Goal: Navigation & Orientation: Find specific page/section

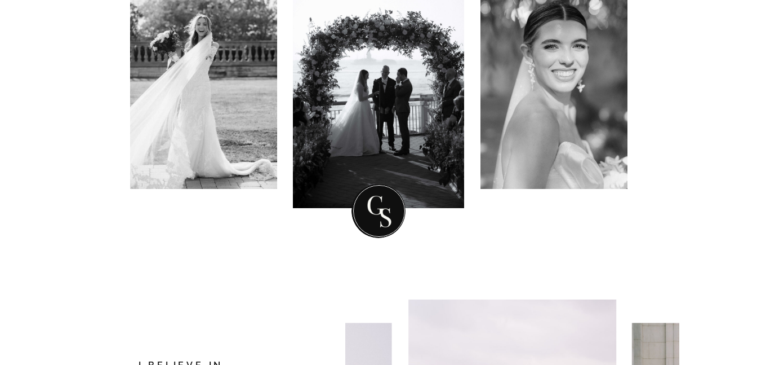
scroll to position [588, 0]
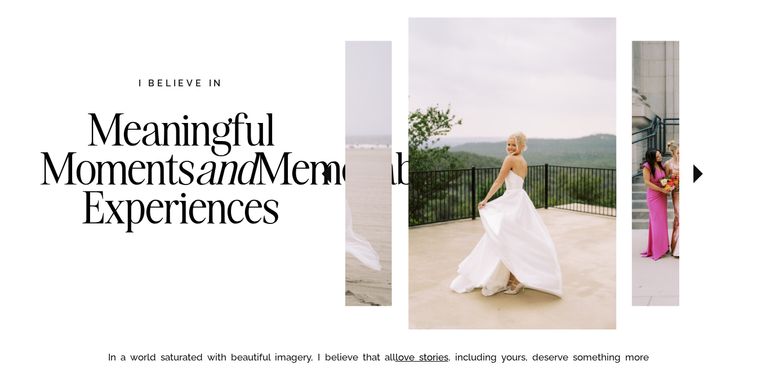
click at [697, 180] on icon at bounding box center [699, 173] width 38 height 39
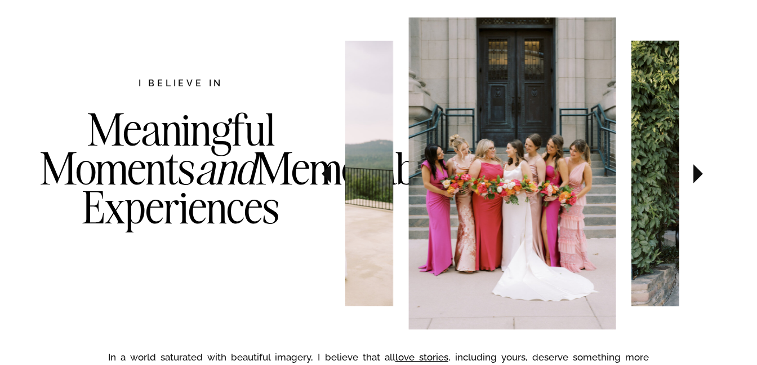
click at [697, 180] on icon at bounding box center [699, 173] width 38 height 39
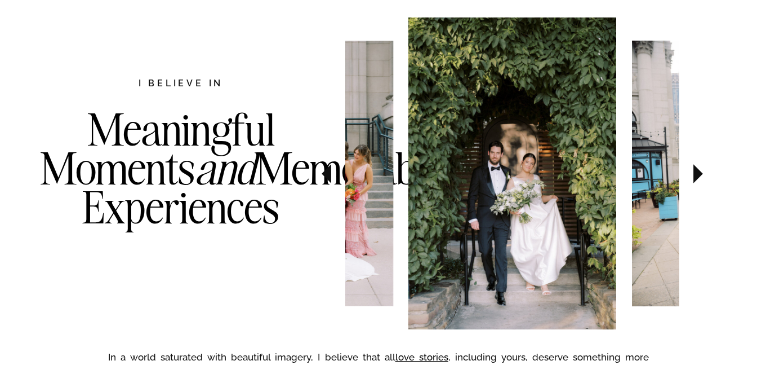
click at [697, 180] on icon at bounding box center [699, 173] width 38 height 39
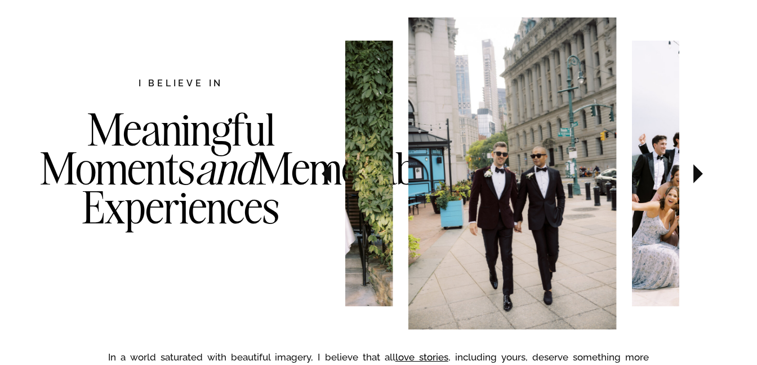
click at [697, 180] on icon at bounding box center [699, 173] width 38 height 39
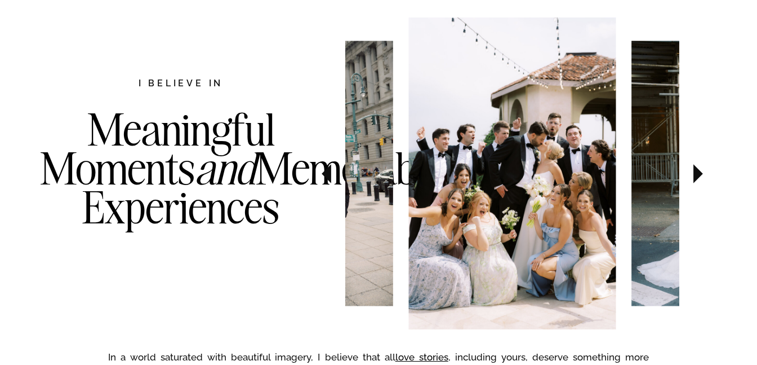
click at [697, 180] on icon at bounding box center [699, 173] width 38 height 39
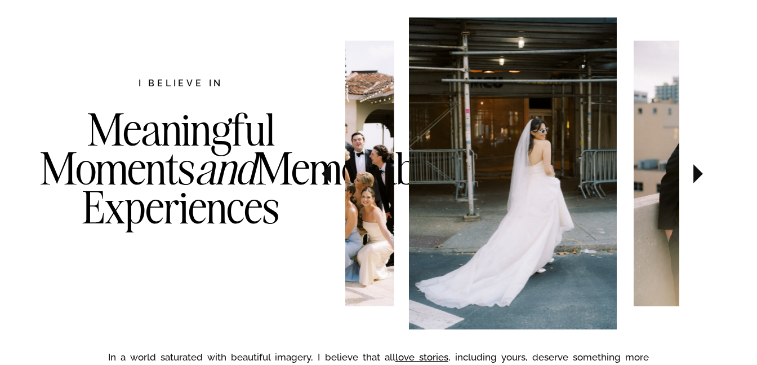
click at [697, 180] on icon at bounding box center [699, 173] width 38 height 39
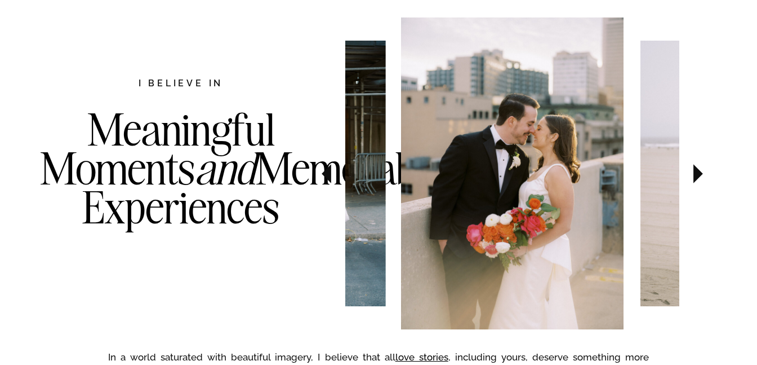
click at [697, 180] on icon at bounding box center [699, 173] width 38 height 39
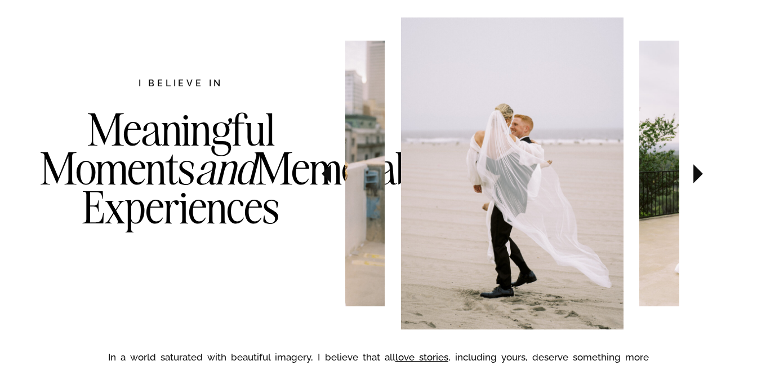
click at [697, 180] on icon at bounding box center [699, 173] width 38 height 39
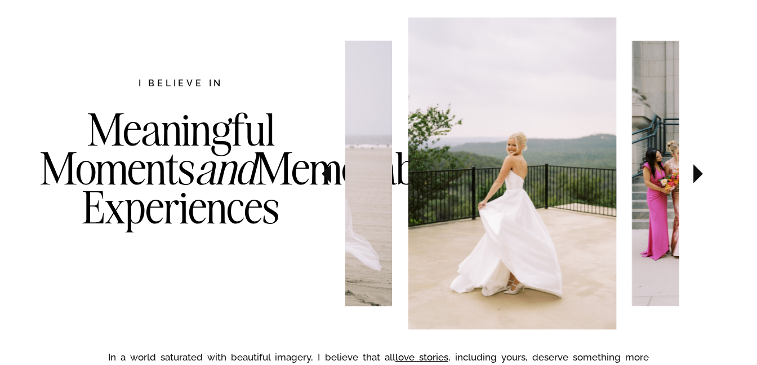
click at [697, 180] on icon at bounding box center [699, 173] width 38 height 39
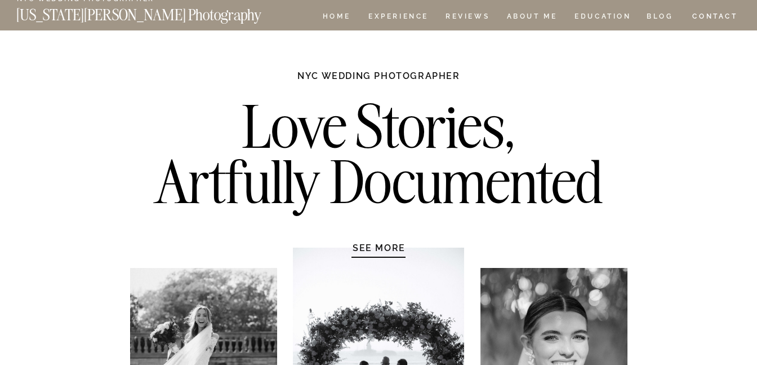
scroll to position [0, 0]
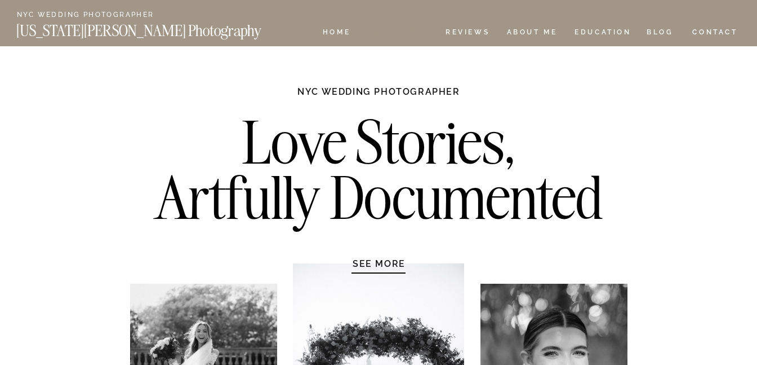
click at [395, 33] on nav "Experience" at bounding box center [398, 34] width 59 height 10
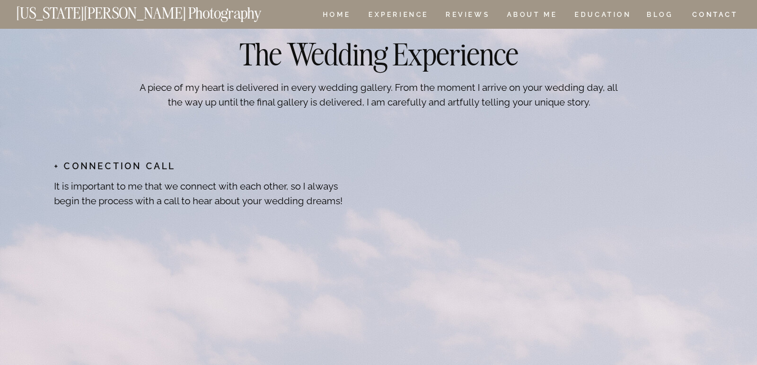
scroll to position [4376, 0]
click at [375, 16] on nav "Experience" at bounding box center [398, 16] width 59 height 10
